Goal: Find specific page/section: Find specific page/section

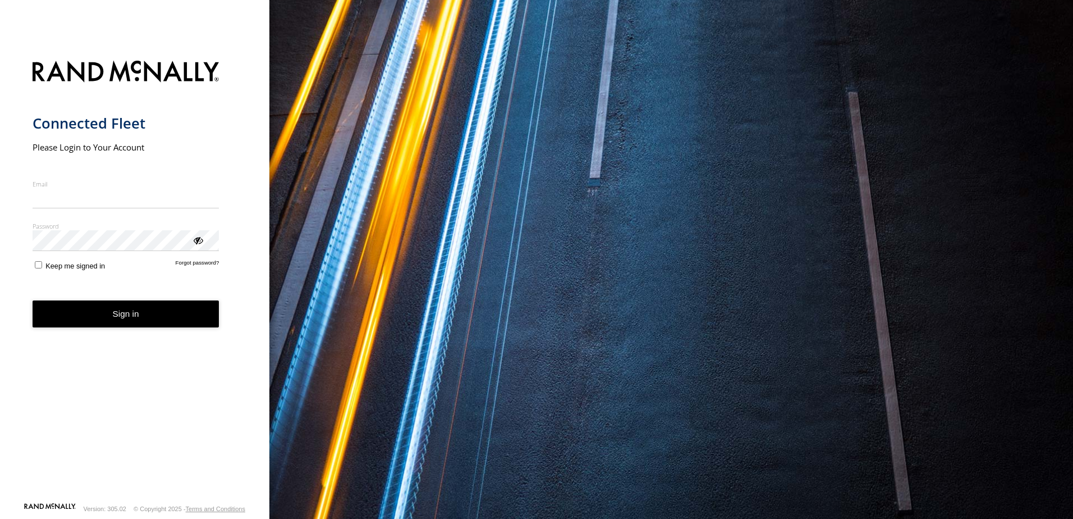
type input "**********"
click at [192, 319] on button "Sign in" at bounding box center [126, 314] width 187 height 28
click at [193, 316] on button "Sign in" at bounding box center [126, 314] width 187 height 28
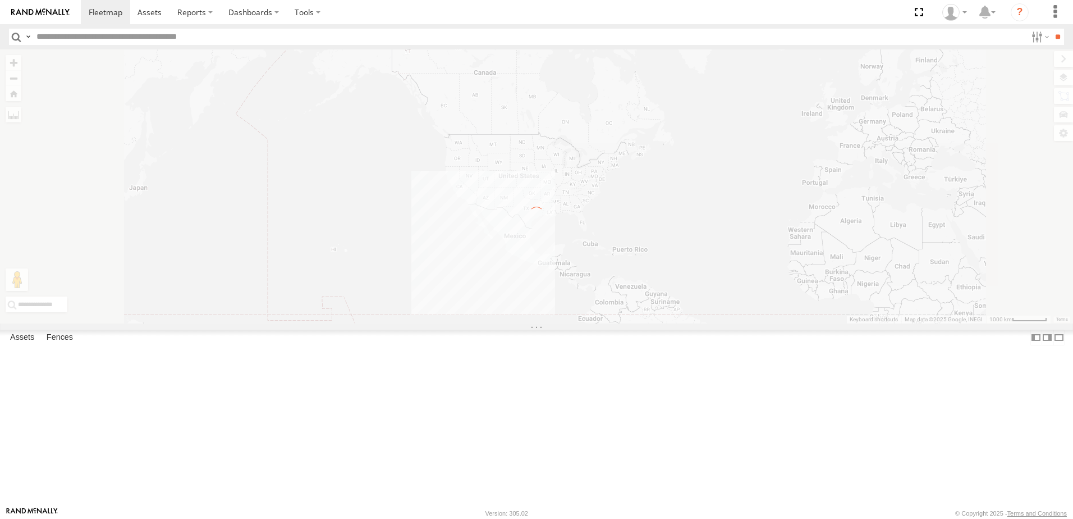
click at [29, 38] on label at bounding box center [28, 37] width 9 height 16
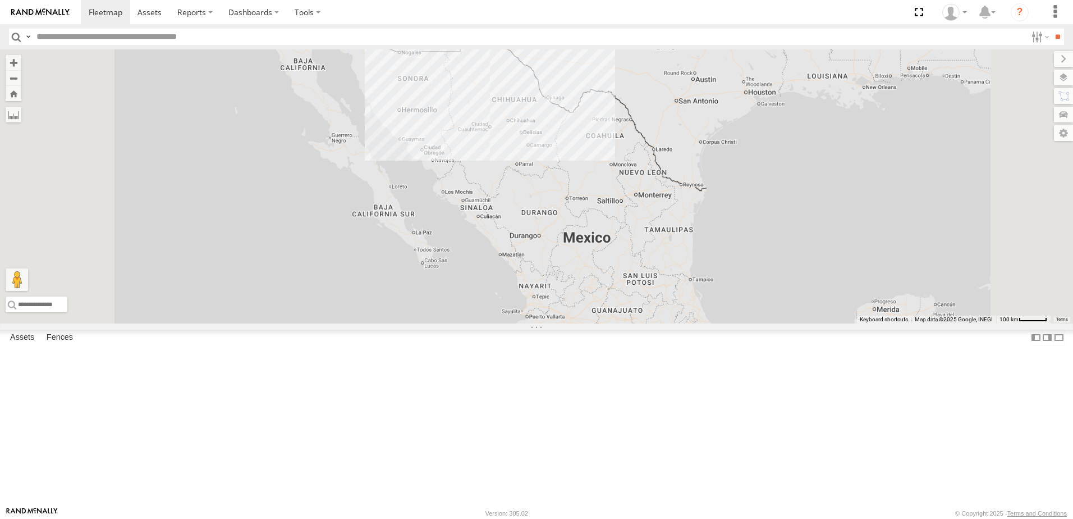
click at [0, 0] on span "Asset Label" at bounding box center [0, 0] width 0 height 0
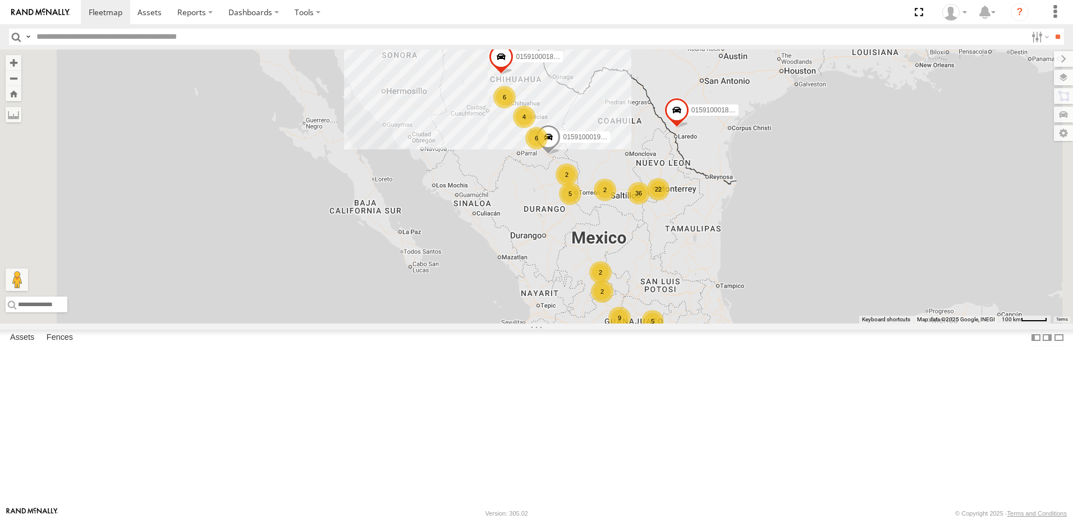
click at [109, 39] on input "text" at bounding box center [529, 37] width 995 height 16
type input "**********"
click at [1051, 29] on input "**" at bounding box center [1057, 37] width 13 height 16
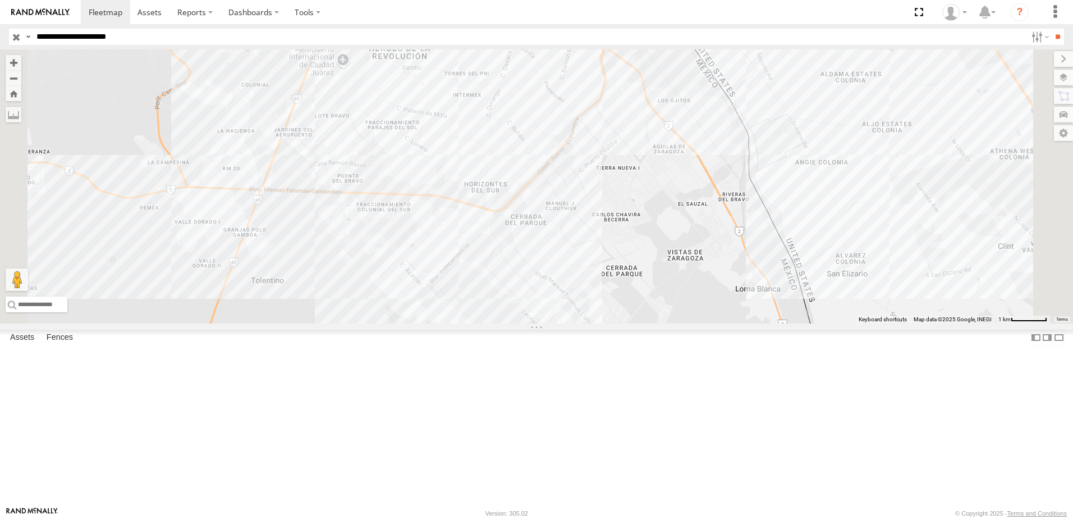
drag, startPoint x: 804, startPoint y: 192, endPoint x: 801, endPoint y: 205, distance: 13.3
click at [801, 205] on div "7323 2 288 338" at bounding box center [536, 186] width 1073 height 274
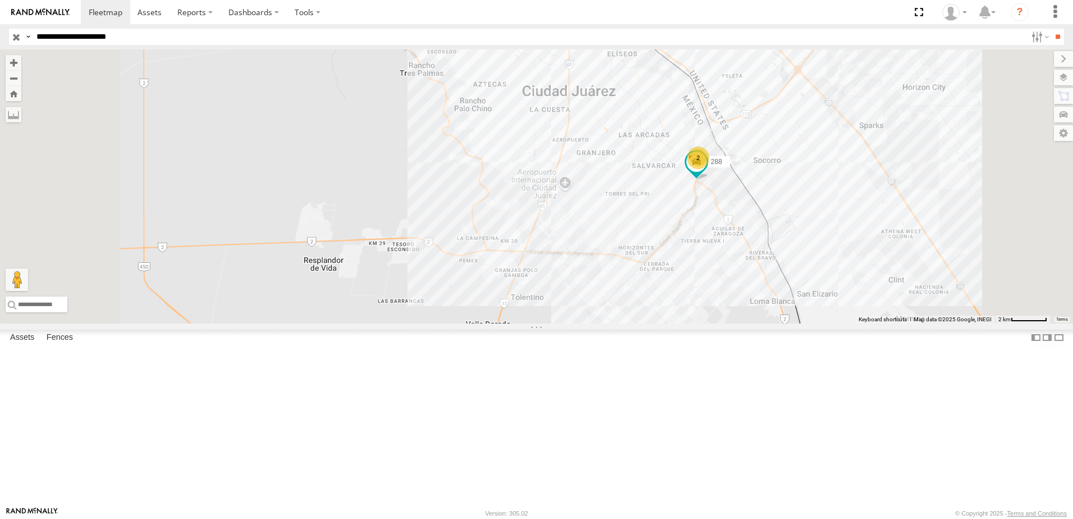
drag, startPoint x: 1030, startPoint y: 260, endPoint x: 975, endPoint y: 334, distance: 92.3
click at [981, 323] on div "288 2 2" at bounding box center [536, 186] width 1073 height 274
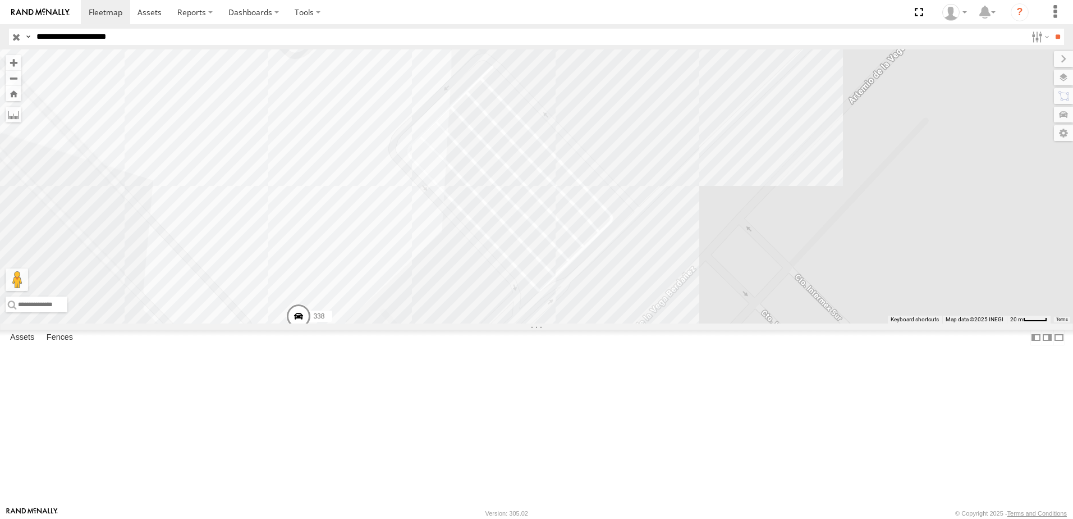
drag, startPoint x: 582, startPoint y: 380, endPoint x: 597, endPoint y: 333, distance: 48.8
click at [597, 323] on div "7323 288 338" at bounding box center [536, 186] width 1073 height 274
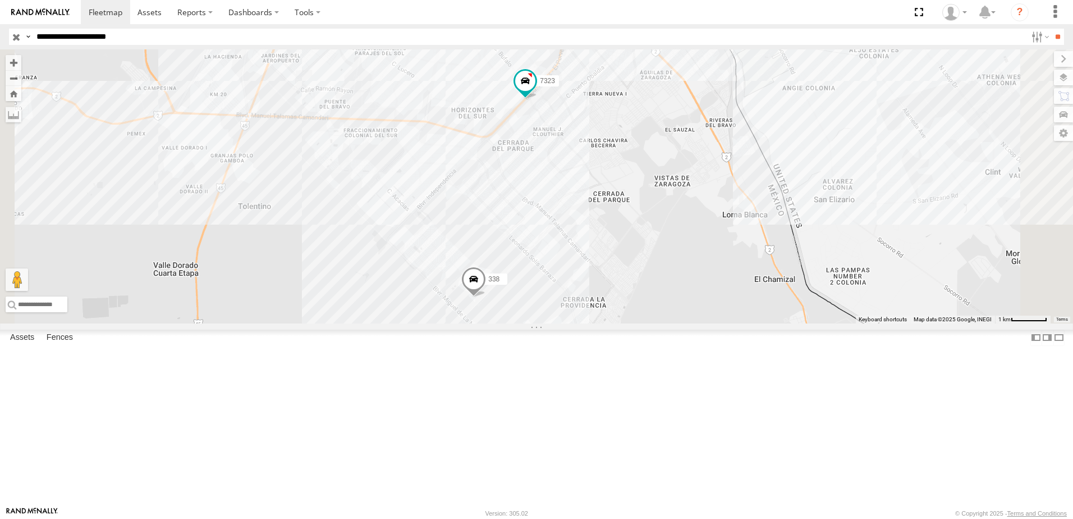
drag, startPoint x: 675, startPoint y: 305, endPoint x: 675, endPoint y: 321, distance: 16.3
click at [675, 323] on div "338 7323 288" at bounding box center [536, 186] width 1073 height 274
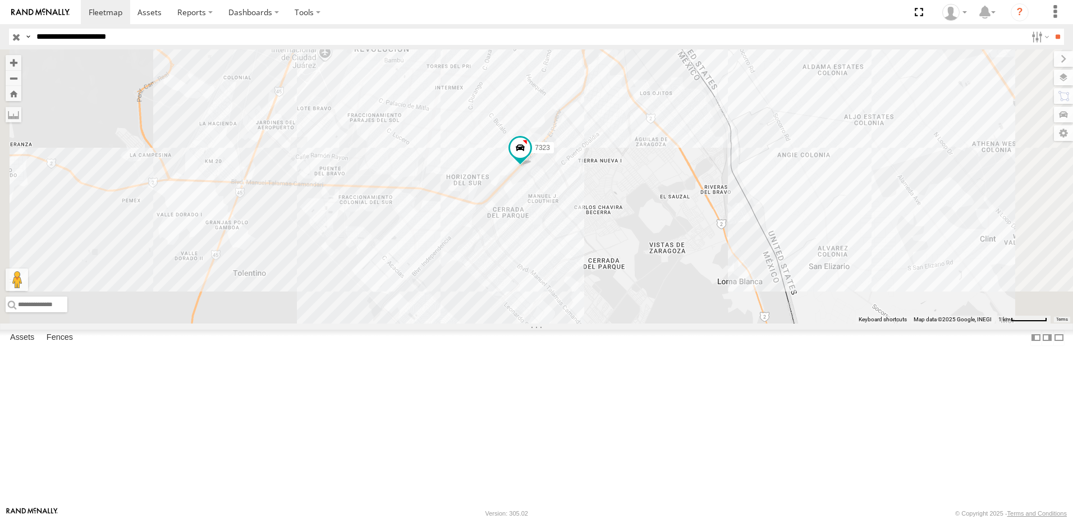
drag, startPoint x: 757, startPoint y: 267, endPoint x: 711, endPoint y: 358, distance: 101.9
click at [733, 323] on div "338 7323 288 2" at bounding box center [536, 186] width 1073 height 274
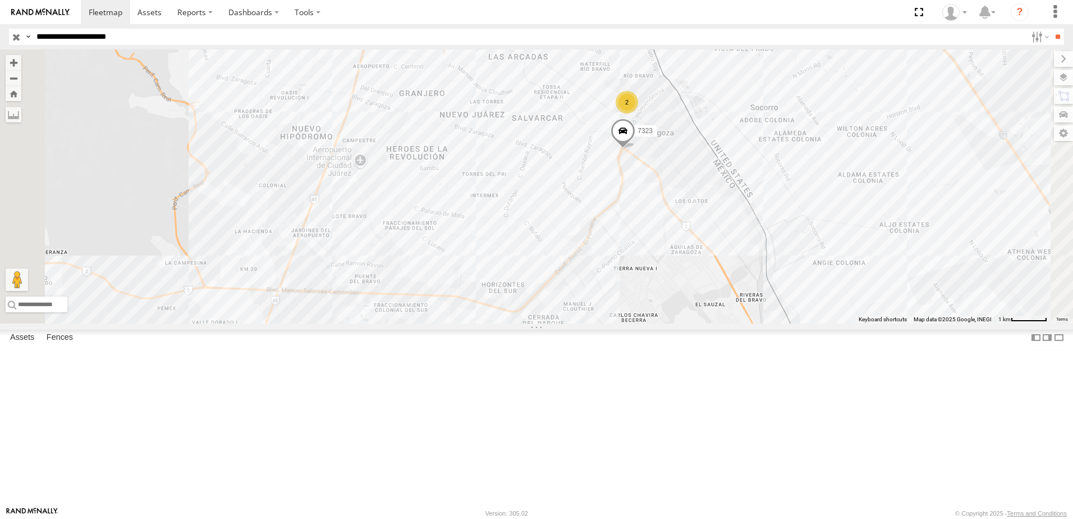
drag, startPoint x: 793, startPoint y: 227, endPoint x: 787, endPoint y: 230, distance: 6.3
click at [793, 228] on div "7323 288 338 2" at bounding box center [536, 186] width 1073 height 274
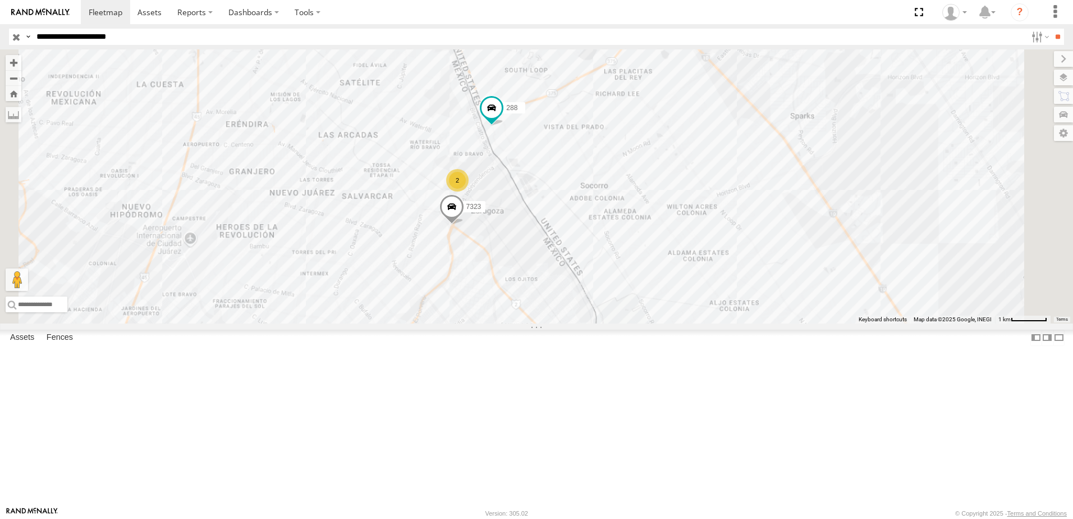
drag, startPoint x: 446, startPoint y: 234, endPoint x: 436, endPoint y: 264, distance: 32.1
click at [436, 264] on div "7323 288 338 2" at bounding box center [536, 186] width 1073 height 274
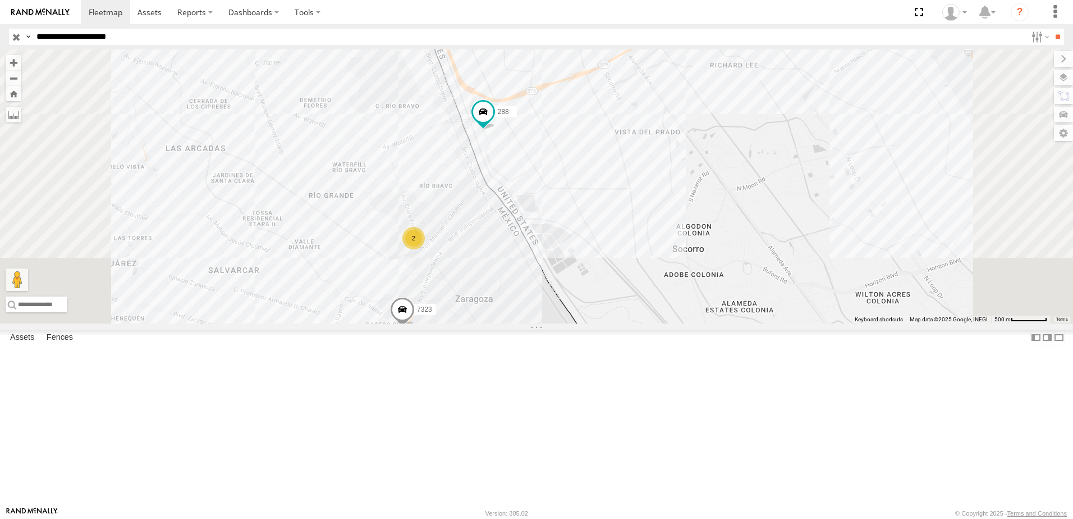
drag, startPoint x: 603, startPoint y: 338, endPoint x: 605, endPoint y: 330, distance: 8.6
click at [605, 323] on div "7323 288 338 2" at bounding box center [536, 186] width 1073 height 274
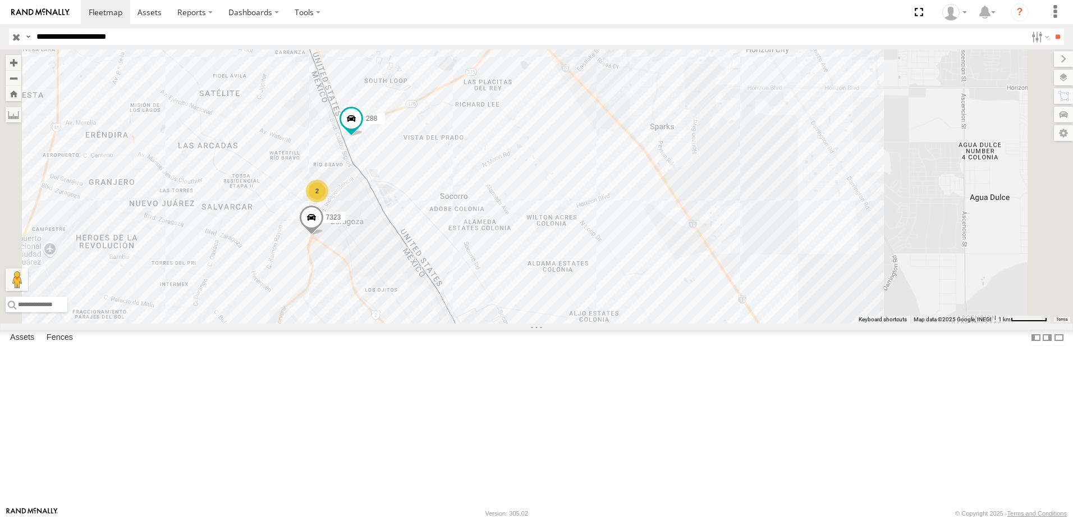
drag, startPoint x: 526, startPoint y: 316, endPoint x: 530, endPoint y: 300, distance: 16.6
click at [530, 300] on div "7323 288 338 2" at bounding box center [536, 186] width 1073 height 274
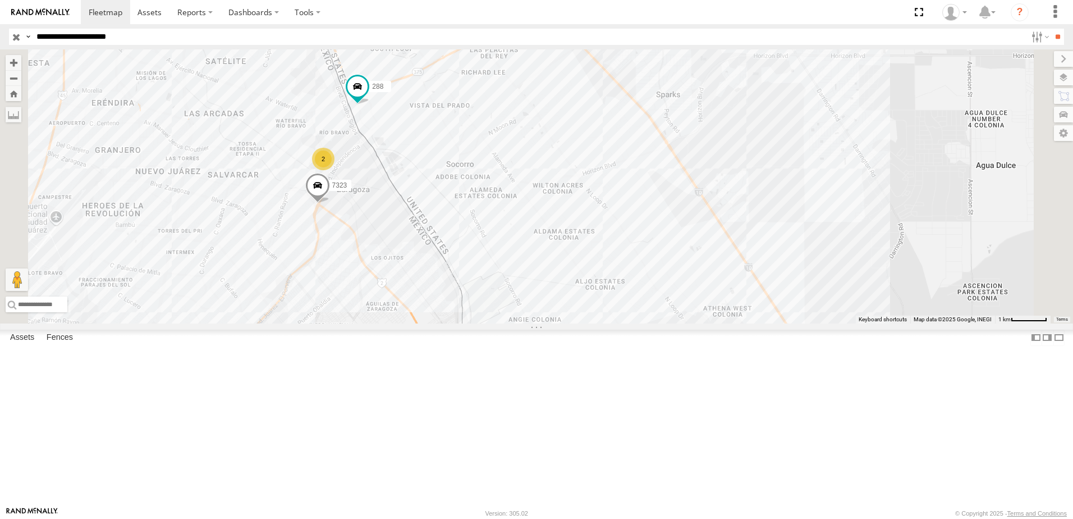
click at [433, 323] on div "7323 288 338 2" at bounding box center [536, 186] width 1073 height 274
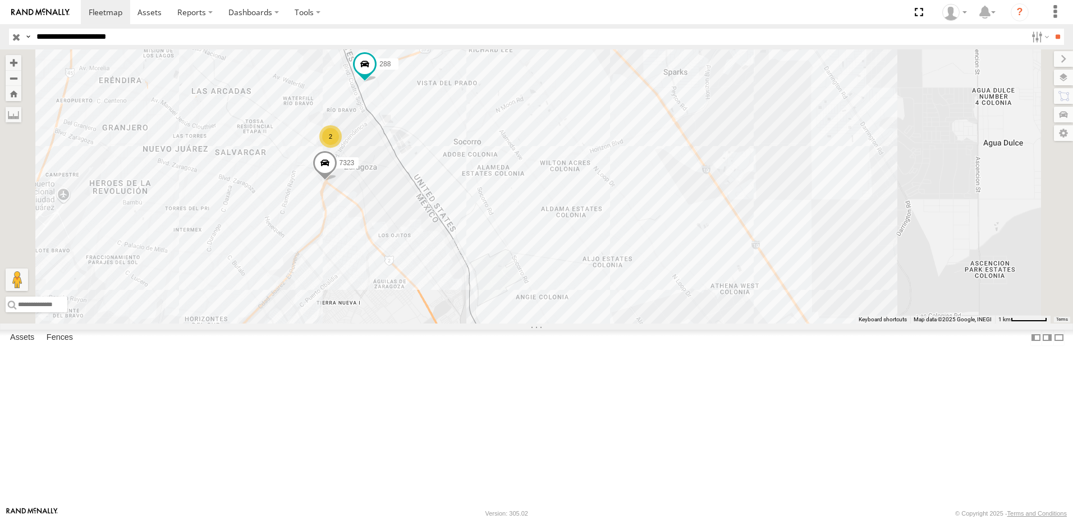
click at [461, 256] on div "7323 288 338 2" at bounding box center [536, 186] width 1073 height 274
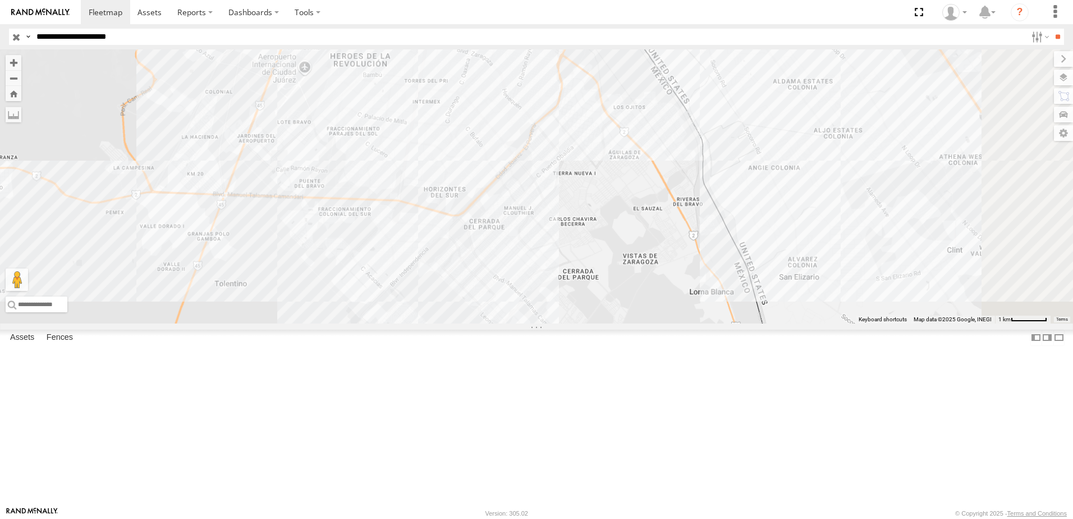
drag, startPoint x: 810, startPoint y: 230, endPoint x: 762, endPoint y: 300, distance: 85.5
click at [779, 291] on div "338" at bounding box center [536, 186] width 1073 height 274
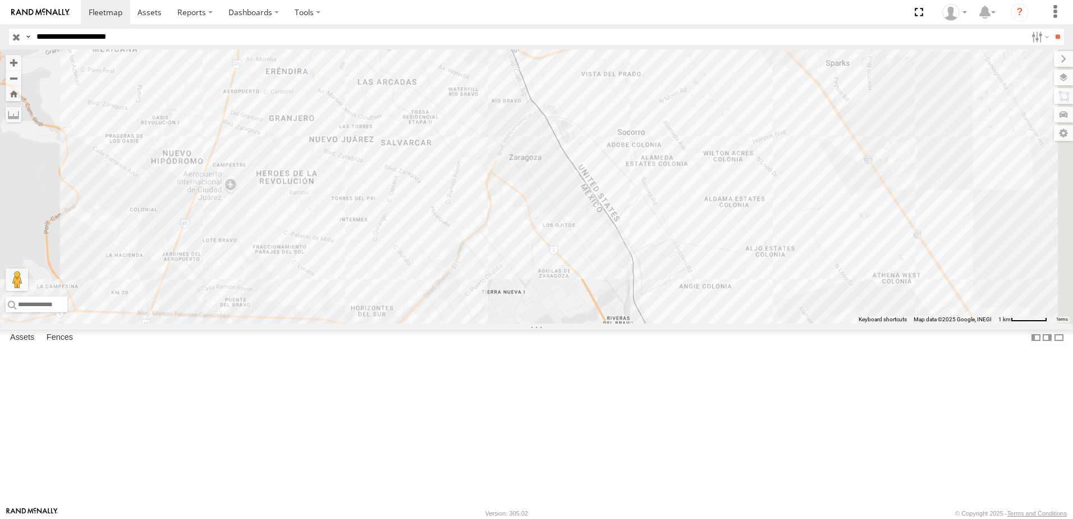
drag, startPoint x: 762, startPoint y: 274, endPoint x: 709, endPoint y: 282, distance: 53.3
click at [734, 282] on div "338" at bounding box center [536, 186] width 1073 height 274
